Goal: Information Seeking & Learning: Learn about a topic

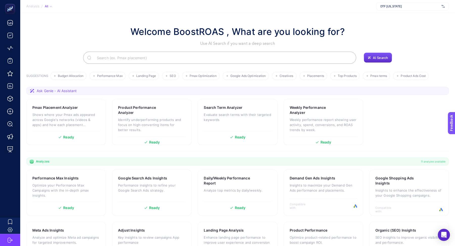
click at [391, 8] on span "DTF [US_STATE]" at bounding box center [410, 6] width 59 height 4
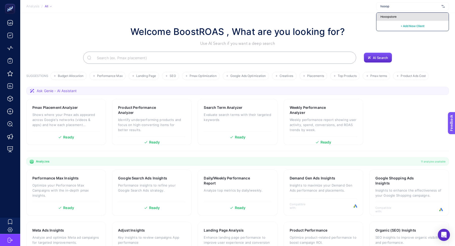
type input "hooop"
click at [392, 17] on span "Hooopstore" at bounding box center [389, 17] width 16 height 4
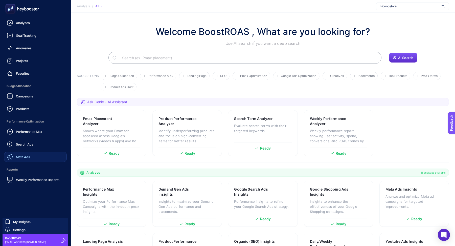
click at [30, 155] on link "Meta Ads" at bounding box center [35, 157] width 63 height 10
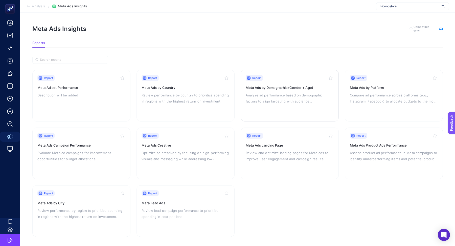
click at [290, 95] on p "Analyze ad performance based on demographic factors to align targeting with aud…" at bounding box center [290, 98] width 88 height 12
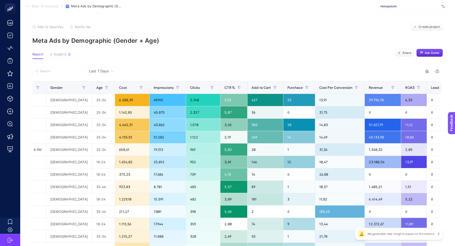
scroll to position [0, 100]
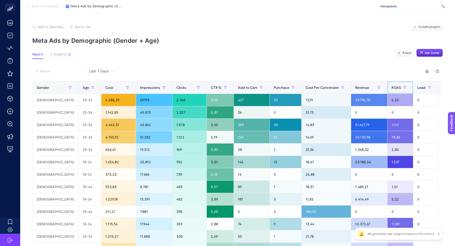
click at [392, 88] on span "ROAS" at bounding box center [396, 87] width 9 height 4
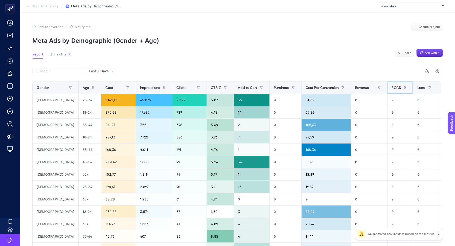
click at [392, 88] on span "ROAS" at bounding box center [396, 87] width 9 height 4
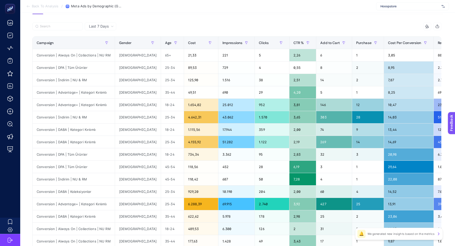
scroll to position [19, 0]
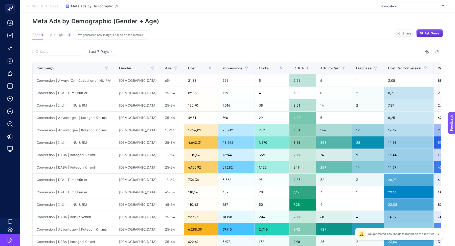
click at [59, 33] on span "Insights" at bounding box center [60, 35] width 13 height 4
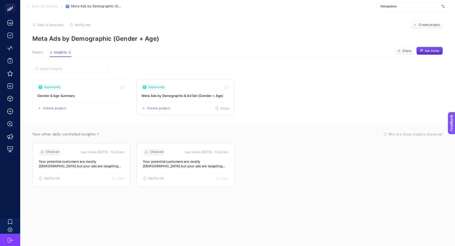
click at [187, 98] on link "Opportunity Meta Ads by Demographic & Ad Set (Gender + Age) Create project Share" at bounding box center [186, 97] width 98 height 36
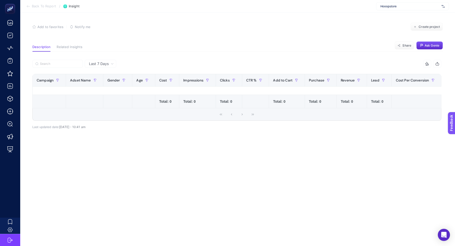
click at [40, 7] on span "Back To Report" at bounding box center [44, 6] width 24 height 4
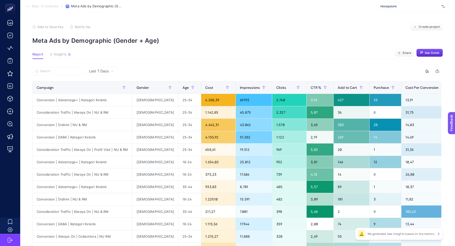
click at [60, 51] on article "Add to favorites false Notify me Create project Meta Ads by Demographic (Gender…" at bounding box center [237, 210] width 435 height 395
click at [60, 52] on span "Insights" at bounding box center [60, 54] width 13 height 4
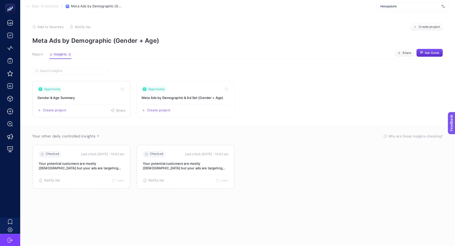
click at [93, 98] on h3 "Gender & Age Summary" at bounding box center [81, 97] width 88 height 5
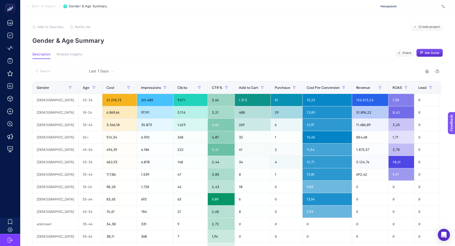
click at [37, 5] on span "Back To Report" at bounding box center [44, 6] width 24 height 4
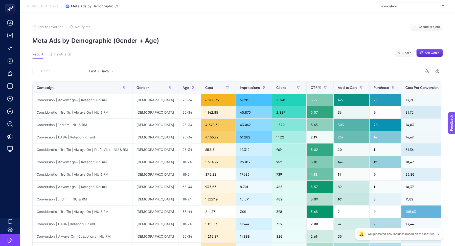
click at [49, 7] on span "Back To Analysis" at bounding box center [45, 6] width 27 height 4
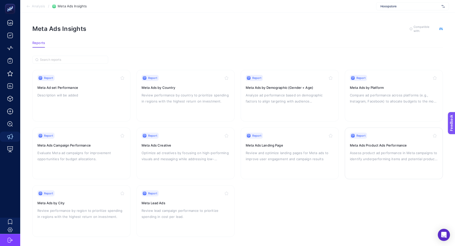
click at [383, 162] on div "Report Meta Ads Product Ads Performance Assess product ad performance in Meta c…" at bounding box center [394, 153] width 88 height 41
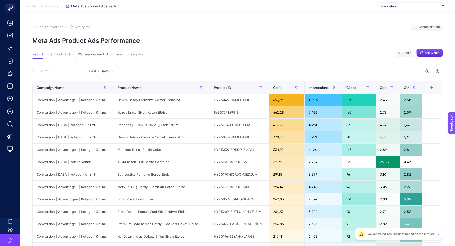
click at [52, 53] on icon "button" at bounding box center [51, 55] width 4 height 4
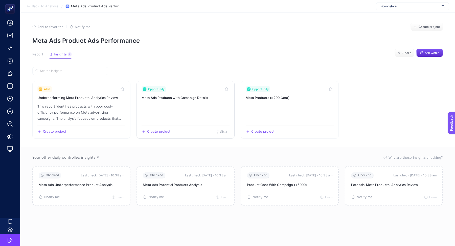
click at [208, 104] on link "Opportunity Meta Ads Products with Campaign Details Create project Share" at bounding box center [186, 110] width 98 height 58
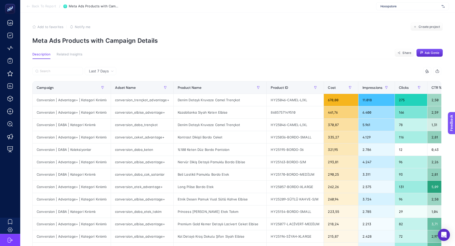
click at [102, 73] on span "Last 7 Days" at bounding box center [99, 71] width 20 height 5
click at [102, 90] on li "Last 30 Days" at bounding box center [100, 90] width 29 height 9
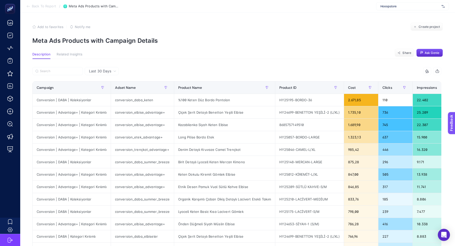
click at [112, 71] on div "Last 30 Days" at bounding box center [102, 71] width 31 height 4
click at [98, 81] on li "Last 7 Days" at bounding box center [101, 81] width 31 height 9
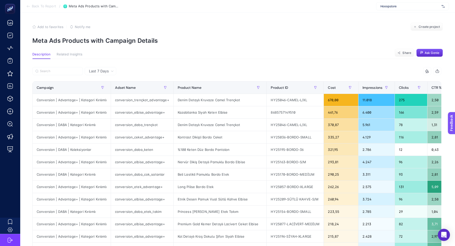
scroll to position [0, 33]
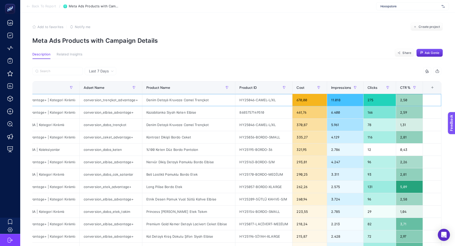
click at [161, 99] on div "Denim Detaylı Kruvaze Camel Trençkot" at bounding box center [188, 100] width 93 height 12
copy tr "Denim Detaylı Kruvaze Camel Trençkot"
click at [425, 55] on button "Ask Genie" at bounding box center [430, 53] width 27 height 8
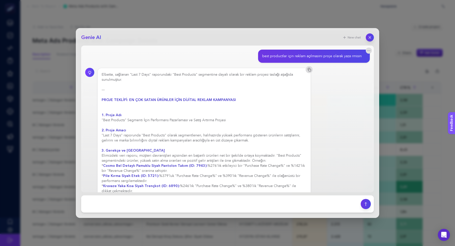
click at [124, 99] on strong "PROJE TEKLİFİ: EN ÇOK SATAN ÜRÜNLER İÇİN DİJİTAL REKLAM KAMPANYASI" at bounding box center [169, 99] width 134 height 5
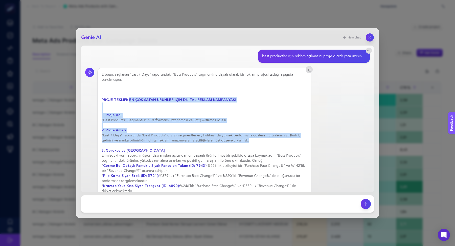
drag, startPoint x: 128, startPoint y: 99, endPoint x: 254, endPoint y: 141, distance: 132.7
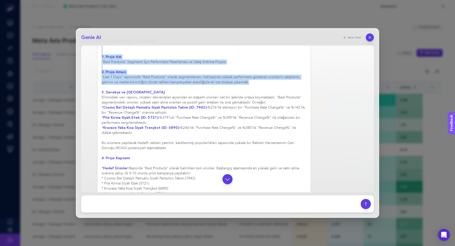
scroll to position [61, 0]
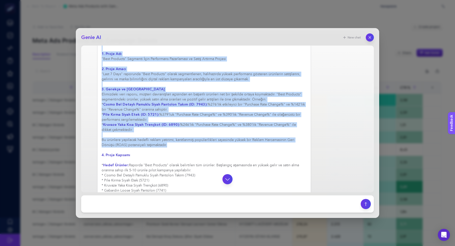
click at [169, 144] on div "Elbette, sağlanan "Last 7 Days" raporundaki "Best Products" segmentine dayalı o…" at bounding box center [204, 221] width 205 height 420
copy div "LO IPS DOLOR SITAMET CONS ADIPISC ELITSE DOEIUSMODT 0. Incid Utl "Etdo Magnaali…"
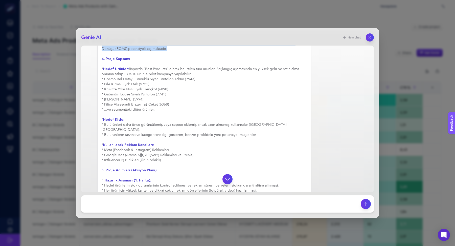
scroll to position [156, 0]
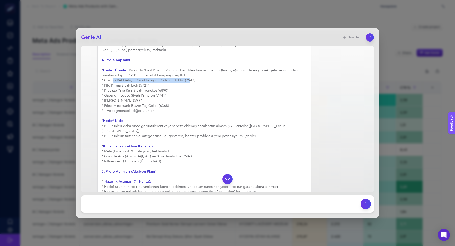
drag, startPoint x: 183, startPoint y: 79, endPoint x: 105, endPoint y: 80, distance: 78.4
click at [105, 80] on div "Elbette, sağlanan "Last 7 Days" raporundaki "Best Products" segmentine dayalı o…" at bounding box center [204, 126] width 205 height 420
copy div "Cosmo Bel Detaylı Pamuklu Siyah Pantolon Takım"
drag, startPoint x: 137, startPoint y: 84, endPoint x: 104, endPoint y: 84, distance: 32.6
click at [104, 84] on div "Elbette, sağlanan "Last 7 Days" raporundaki "Best Products" segmentine dayalı o…" at bounding box center [204, 126] width 205 height 420
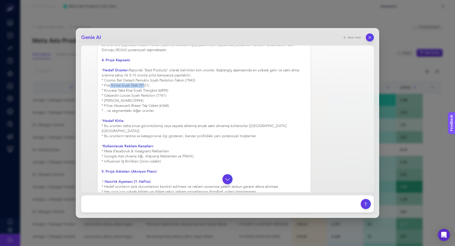
copy div "Pile Kırma Siyah Etek"
click at [153, 100] on div "Elbette, sağlanan "Last 7 Days" raporundaki "Best Products" segmentine dayalı o…" at bounding box center [204, 126] width 205 height 420
drag, startPoint x: 174, startPoint y: 104, endPoint x: 100, endPoint y: 81, distance: 78.3
click at [100, 81] on div "Elbette, sağlanan "Last 7 Days" raporundaki "Best Products" segmentine dayalı o…" at bounding box center [204, 126] width 214 height 428
copy div "* Cosmo Bel Detaylı Pamuklu Siyah Pantolon Takım (7943) * Pile Kırma Siyah Etek…"
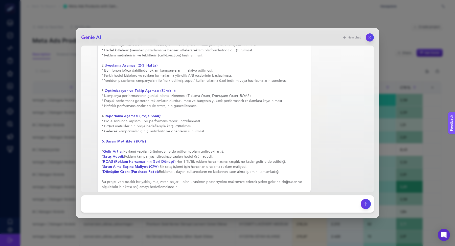
scroll to position [302, 0]
click at [367, 39] on button "button" at bounding box center [370, 37] width 9 height 9
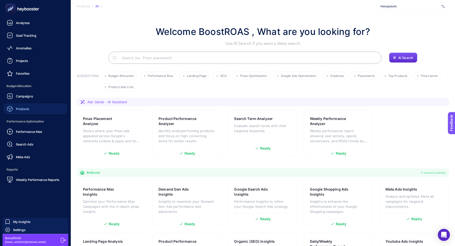
click at [30, 108] on link "Products" at bounding box center [35, 109] width 63 height 10
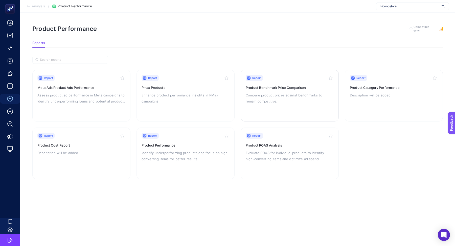
click at [271, 82] on div "Report Product Benchmark Price Comparison Compare product prices against benchm…" at bounding box center [290, 95] width 88 height 41
click at [166, 93] on p "Enhance product performance insights in PMax campaigns." at bounding box center [186, 98] width 88 height 12
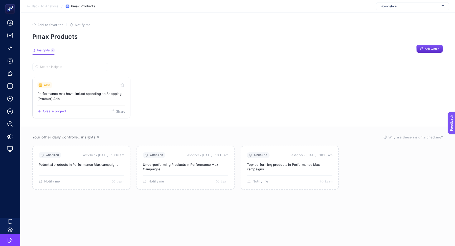
click at [98, 80] on link "Alert Performance max have limited spending on Shopping (Product) Ads Create pr…" at bounding box center [81, 97] width 98 height 41
click at [83, 85] on div "Alert" at bounding box center [81, 85] width 88 height 6
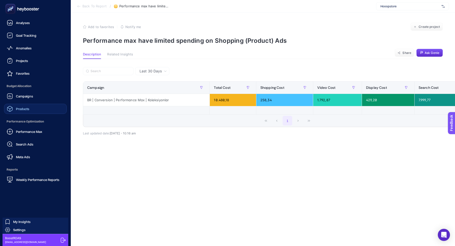
click at [27, 111] on div "Products" at bounding box center [18, 109] width 23 height 6
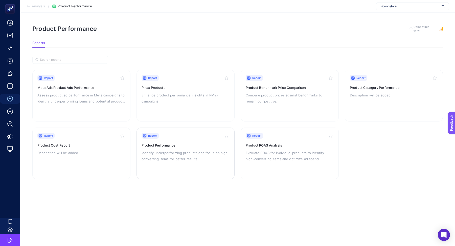
click at [182, 150] on p "Identify underperforming products and focus on high-converting items for better…" at bounding box center [186, 156] width 88 height 12
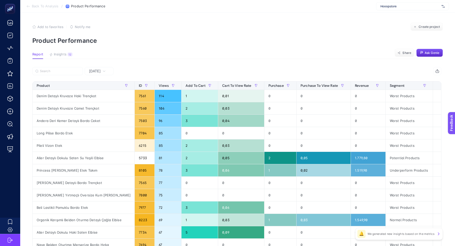
click at [63, 55] on span "Insights" at bounding box center [60, 54] width 13 height 4
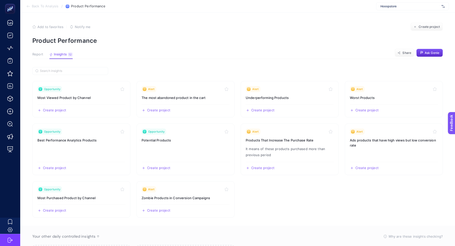
click at [36, 55] on span "Report" at bounding box center [37, 54] width 11 height 4
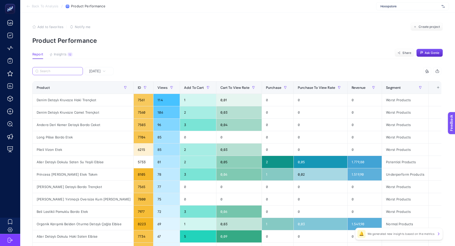
click at [60, 69] on input "Search" at bounding box center [60, 71] width 40 height 4
paste input "Denim Detaylı Kruvaze Camel Trençkot"
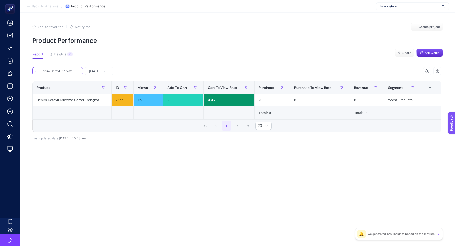
scroll to position [0, 22]
type input "Denim Detaylı Kruvaze Camel Trençkot"
click at [97, 72] on span "Yesterday" at bounding box center [95, 71] width 12 height 5
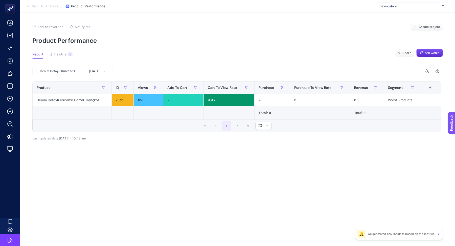
click at [101, 71] on span "Yesterday" at bounding box center [95, 71] width 12 height 5
click at [99, 89] on li "Last 7 Days" at bounding box center [99, 90] width 26 height 9
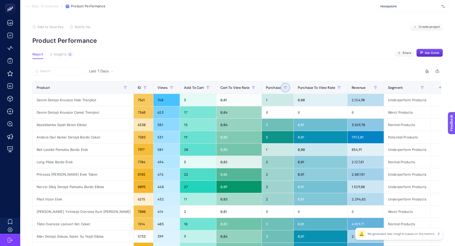
click at [284, 86] on icon "button" at bounding box center [285, 87] width 2 height 3
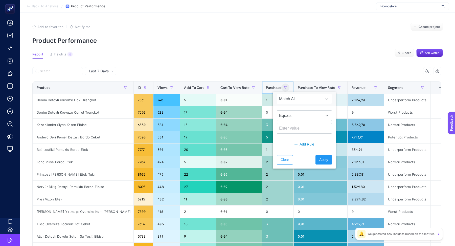
click at [266, 84] on div "Purchase" at bounding box center [278, 87] width 24 height 8
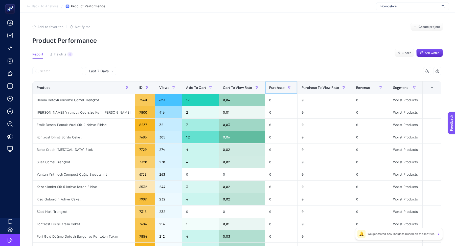
click at [265, 87] on th "Purchase" at bounding box center [281, 87] width 32 height 12
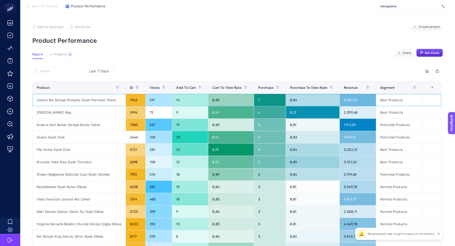
click at [59, 100] on div "Cosmo Bel Detaylı Pamuklu Siyah Pantolon Takım" at bounding box center [79, 100] width 93 height 12
copy tr "Cosmo Bel Detaylı Pamuklu Siyah Pantolon Takım"
click at [72, 123] on div "Andera Deri Kemer Detaylı Bordo Ceket" at bounding box center [79, 125] width 93 height 12
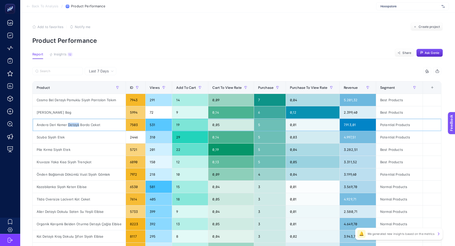
click at [72, 123] on div "Andera Deri Kemer Detaylı Bordo Ceket" at bounding box center [79, 125] width 93 height 12
click at [70, 159] on div "Kruvaze Yaka Kısa Siyah Trençkot" at bounding box center [79, 162] width 93 height 12
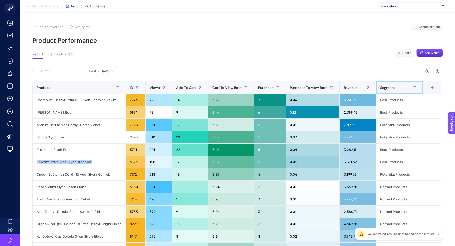
click at [389, 87] on span "Segment" at bounding box center [387, 87] width 15 height 4
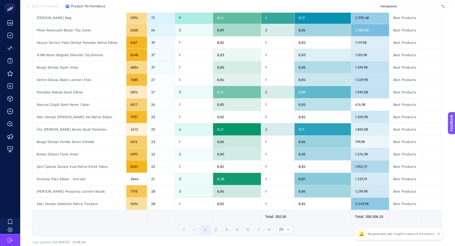
scroll to position [160, 0]
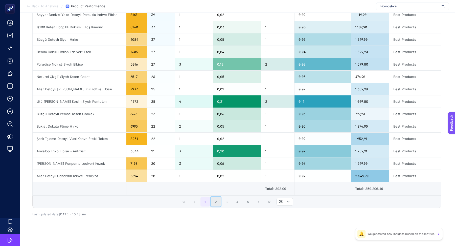
click at [215, 201] on button "2" at bounding box center [216, 202] width 10 height 10
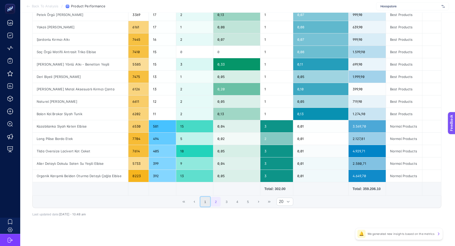
click at [203, 199] on button "1" at bounding box center [206, 202] width 10 height 10
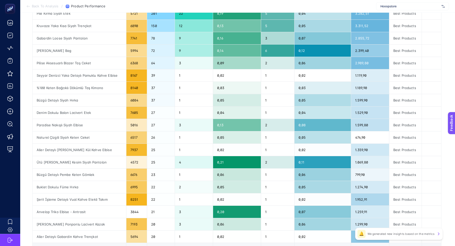
scroll to position [0, 0]
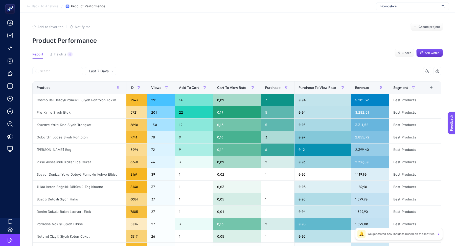
click at [432, 52] on span "Ask Genie" at bounding box center [432, 53] width 15 height 4
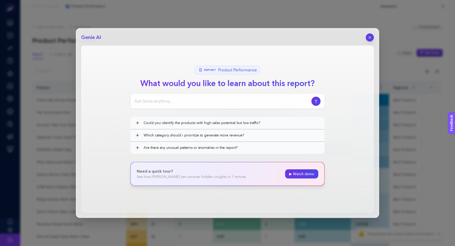
click at [203, 106] on div at bounding box center [227, 101] width 194 height 15
click at [201, 101] on input at bounding box center [222, 101] width 175 height 6
type input "best productlar için reklam açılmasını proje olarak yaza rmısın"
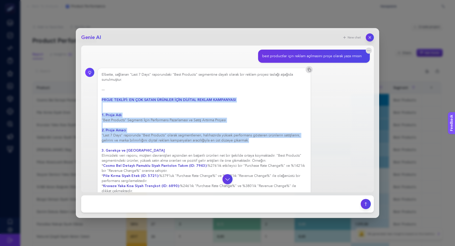
drag, startPoint x: 251, startPoint y: 141, endPoint x: 100, endPoint y: 100, distance: 155.6
copy div "PROJE TEKLİFİ: EN ÇOK SATAN ÜRÜNLER İÇİN DİJİTAL REKLAM KAMPANYASI 1. Proje Adı…"
click at [372, 36] on button "button" at bounding box center [370, 37] width 9 height 9
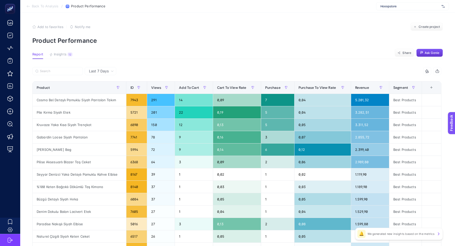
click at [440, 74] on button "button" at bounding box center [437, 71] width 8 height 8
click at [60, 66] on article "Add to favorites false Notify me Create project Product Performance Report Insi…" at bounding box center [237, 210] width 435 height 395
click at [60, 69] on input "Search" at bounding box center [60, 71] width 40 height 4
paste input "Cosmo Bel Detaylı Pamuklu Siyah Pantolon Takım"
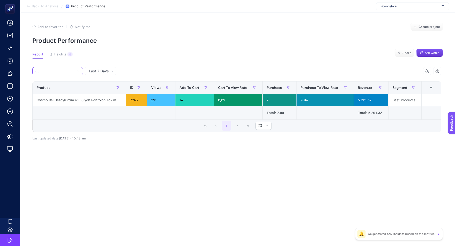
type input "Cosmo Bel Detaylı Pamuklu Siyah Pantolon Takım"
click at [78, 70] on icon at bounding box center [79, 71] width 2 height 2
click at [0, 0] on input "Denim Detaylı Kruvaze Camel Trençkot" at bounding box center [0, 0] width 0 height 0
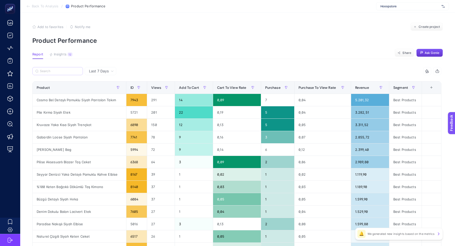
click at [436, 72] on icon "button" at bounding box center [437, 72] width 3 height 2
